Goal: Task Accomplishment & Management: Use online tool/utility

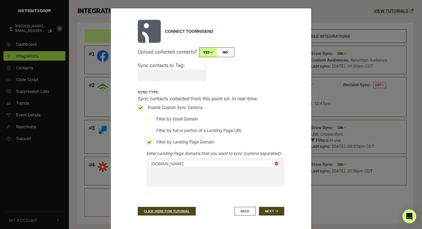
select select "[DOMAIN_NAME]"
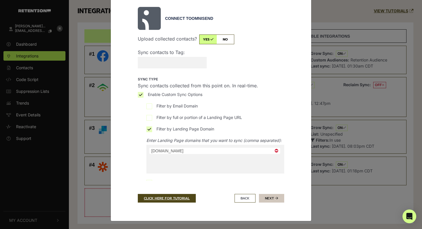
click at [271, 201] on button "Next" at bounding box center [271, 198] width 25 height 9
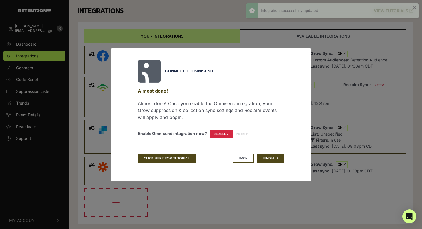
scroll to position [0, 0]
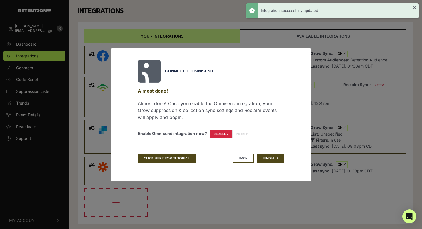
click at [245, 136] on label "ENABLE" at bounding box center [243, 134] width 22 height 9
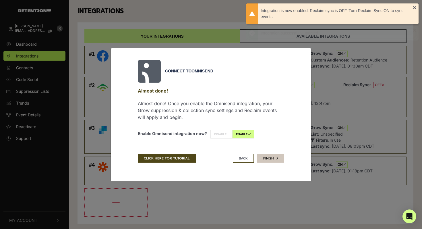
click at [273, 159] on link "Finish" at bounding box center [270, 158] width 27 height 9
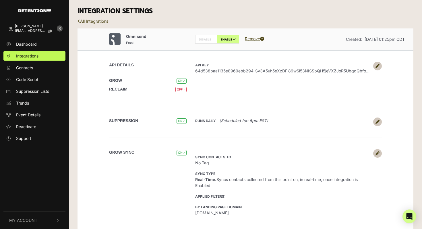
scroll to position [9, 0]
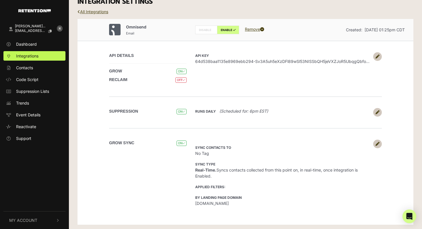
click at [378, 143] on icon at bounding box center [378, 144] width 4 height 4
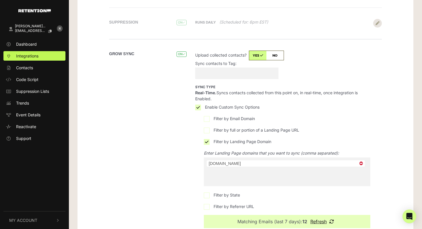
scroll to position [140, 0]
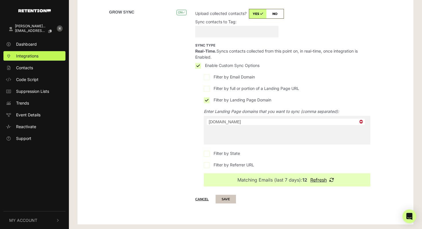
click at [227, 200] on button "SAVE" at bounding box center [226, 199] width 20 height 9
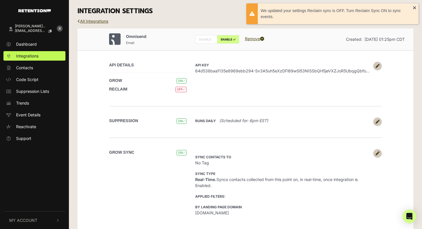
click at [379, 151] on icon at bounding box center [378, 153] width 4 height 4
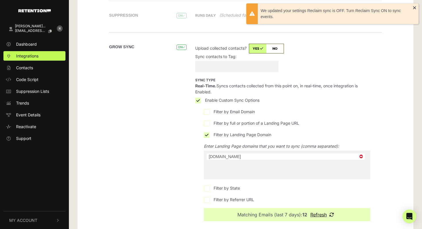
scroll to position [140, 0]
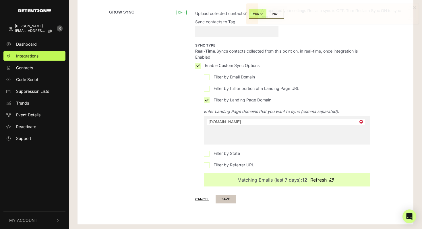
click at [223, 198] on button "SAVE" at bounding box center [226, 199] width 20 height 9
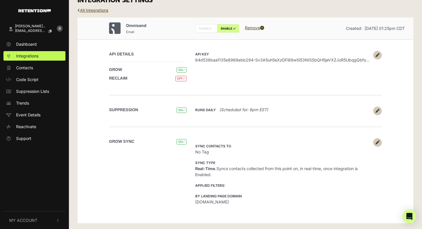
scroll to position [9, 0]
